Goal: Navigation & Orientation: Find specific page/section

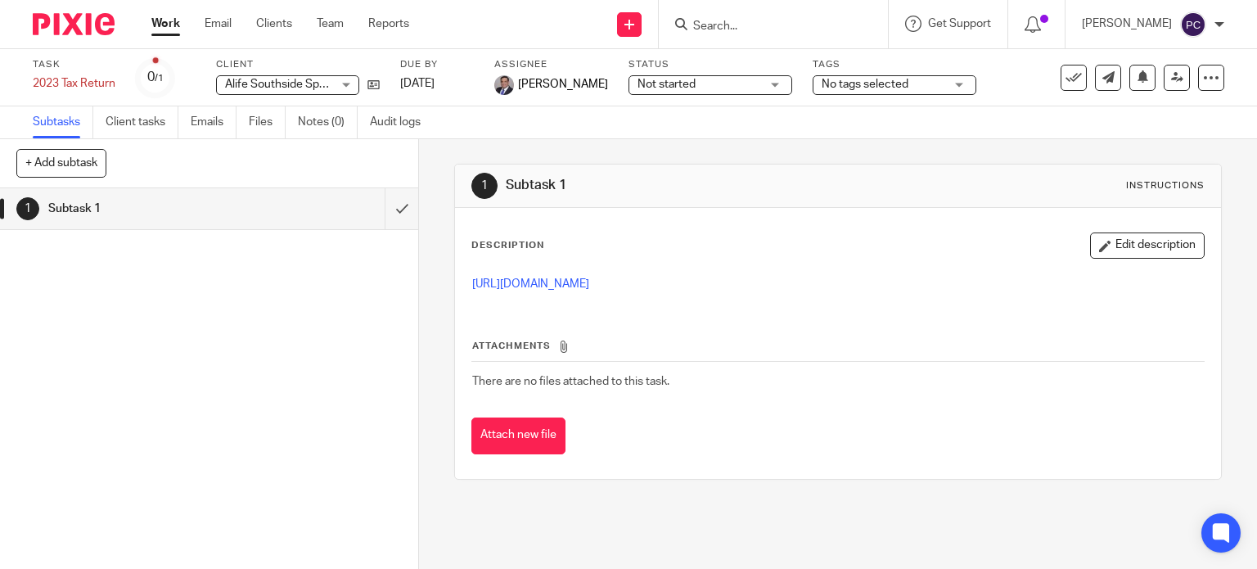
click at [174, 24] on link "Work" at bounding box center [165, 24] width 29 height 16
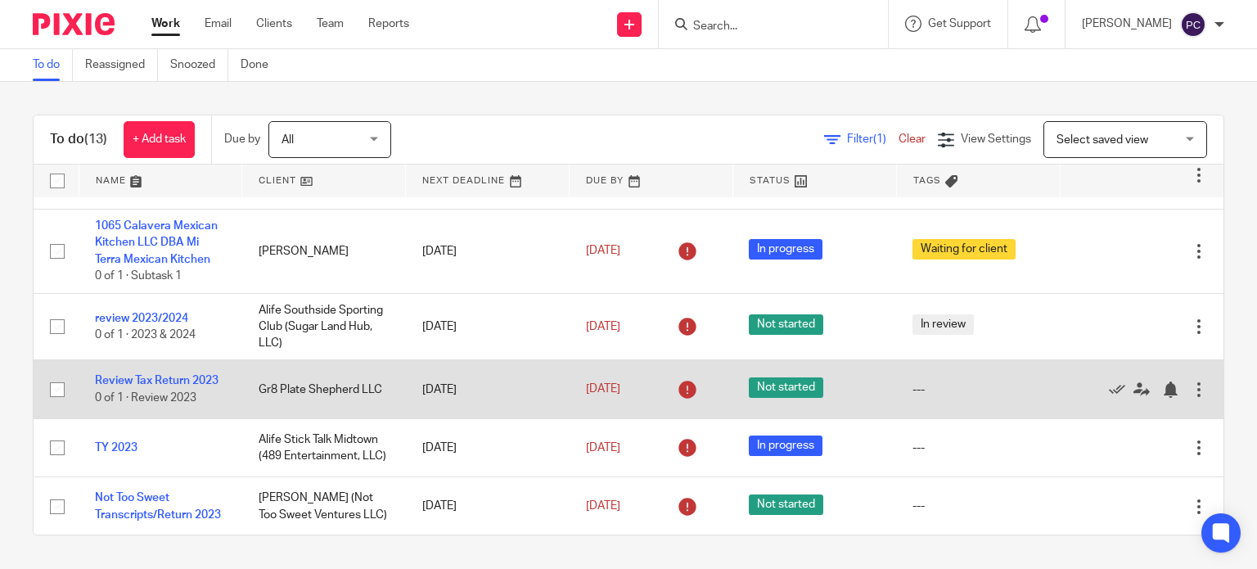
scroll to position [519, 0]
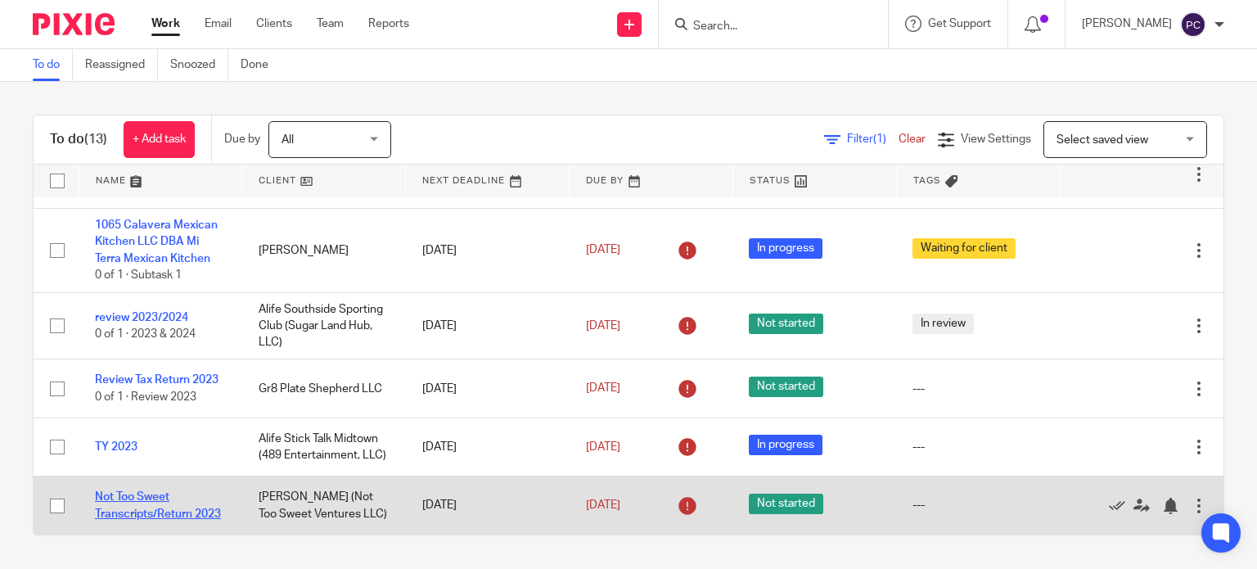
click at [129, 500] on link "Not Too Sweet Transcripts/Return 2023" at bounding box center [158, 505] width 126 height 28
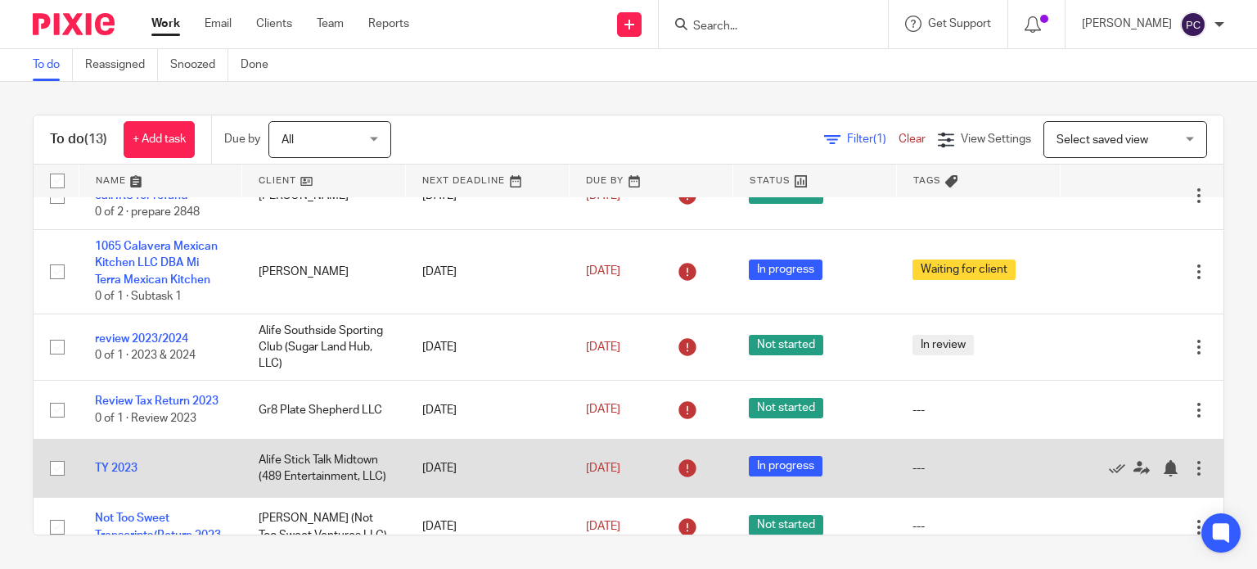
scroll to position [519, 0]
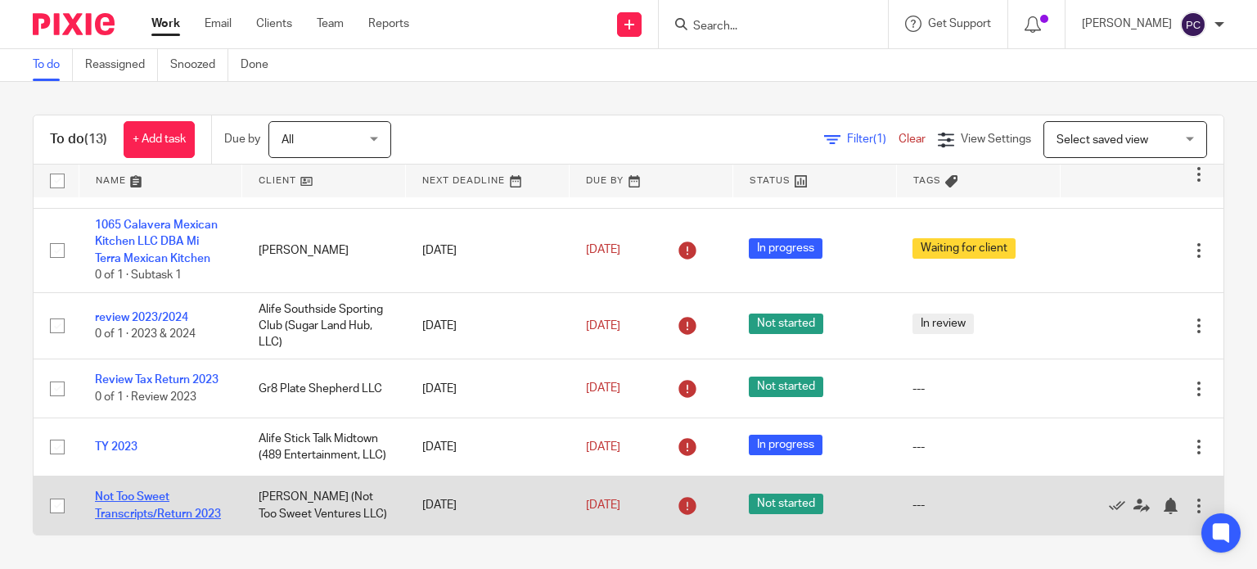
click at [178, 498] on link "Not Too Sweet Transcripts/Return 2023" at bounding box center [158, 505] width 126 height 28
